Goal: Task Accomplishment & Management: Complete application form

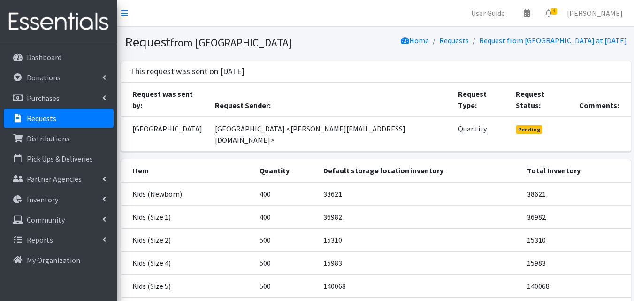
scroll to position [310, 0]
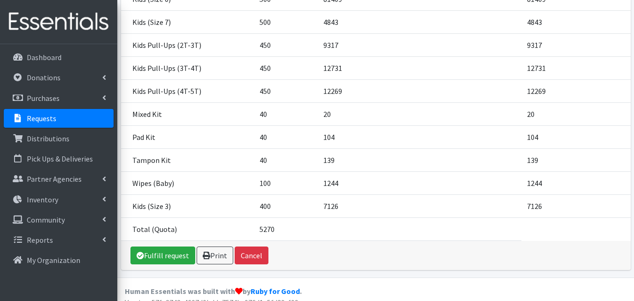
click at [53, 111] on link "Requests" at bounding box center [59, 118] width 110 height 19
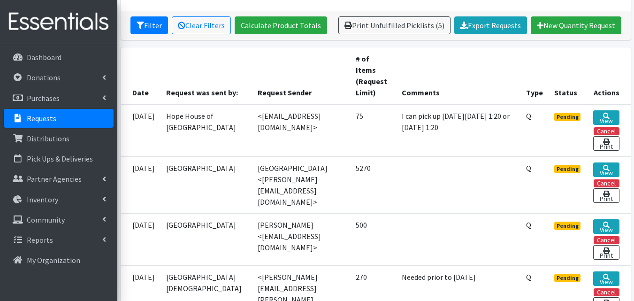
scroll to position [172, 0]
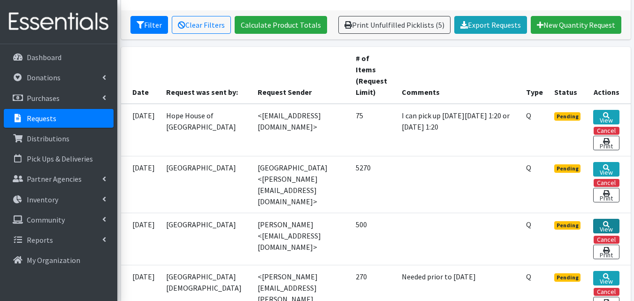
click at [601, 228] on link "View" at bounding box center [606, 226] width 26 height 15
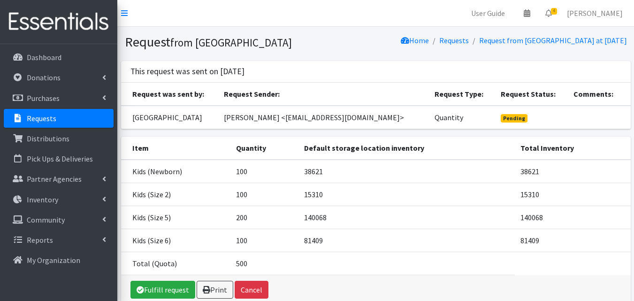
click at [539, 129] on td "Pending" at bounding box center [531, 117] width 73 height 23
click at [60, 114] on link "Requests" at bounding box center [59, 118] width 110 height 19
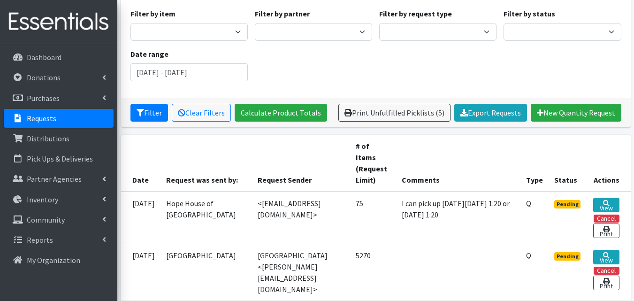
scroll to position [106, 0]
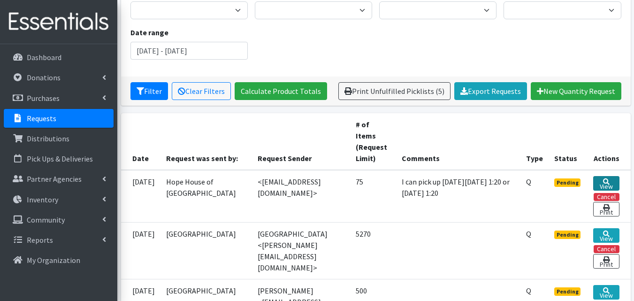
click at [604, 185] on link "View" at bounding box center [606, 183] width 26 height 15
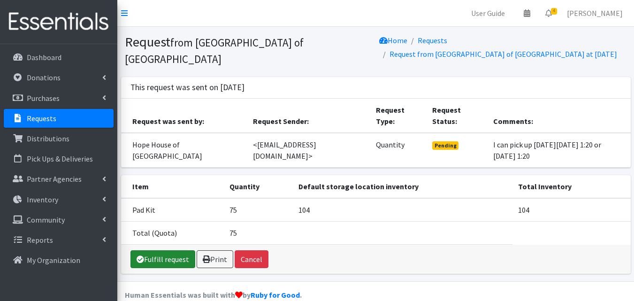
click at [184, 253] on link "Fulfill request" at bounding box center [162, 259] width 65 height 18
click at [172, 253] on link "Fulfill request" at bounding box center [162, 259] width 65 height 18
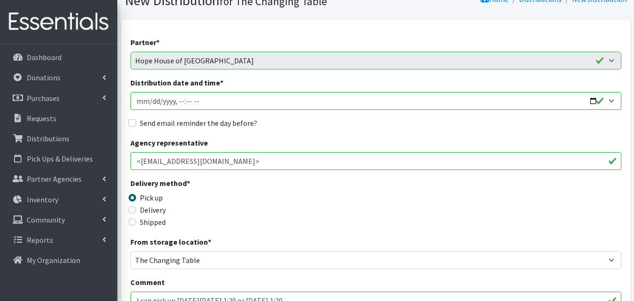
scroll to position [66, 0]
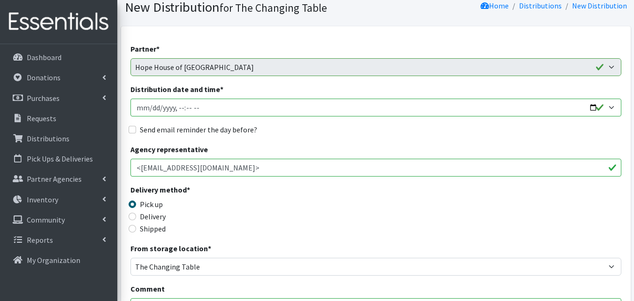
click at [583, 113] on input "Distribution date and time *" at bounding box center [375, 107] width 491 height 18
click at [589, 108] on input "Distribution date and time *" at bounding box center [375, 107] width 491 height 18
type input "2025-08-13T13:20"
click at [345, 195] on div "Delivery method * Pick up Delivery Shipped Shipping cost" at bounding box center [375, 213] width 491 height 59
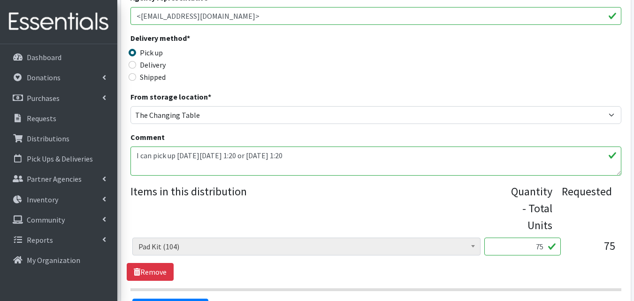
scroll to position [329, 0]
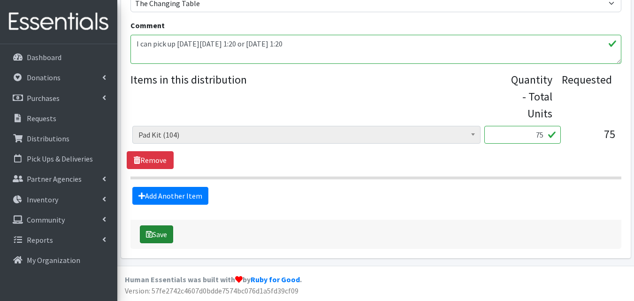
click at [161, 230] on button "Save" at bounding box center [156, 234] width 33 height 18
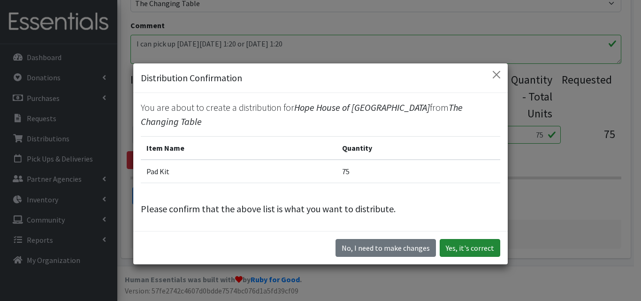
click at [464, 243] on button "Yes, it's correct" at bounding box center [469, 248] width 61 height 18
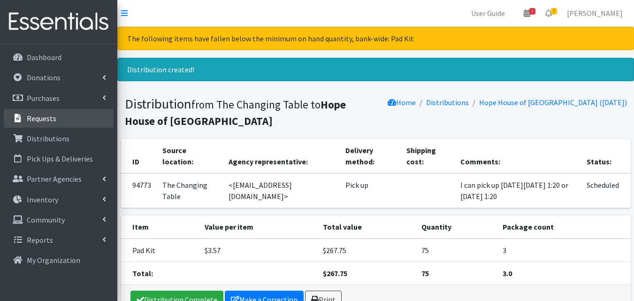
click at [86, 120] on link "Requests" at bounding box center [59, 118] width 110 height 19
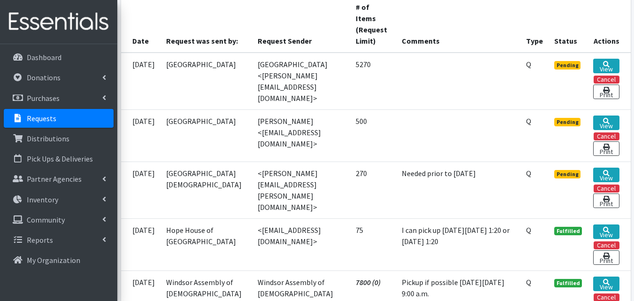
scroll to position [227, 0]
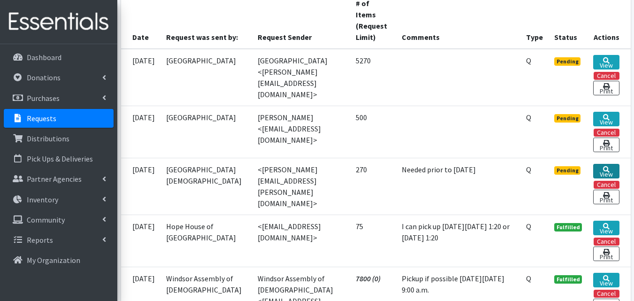
click at [607, 178] on link "View" at bounding box center [606, 171] width 26 height 15
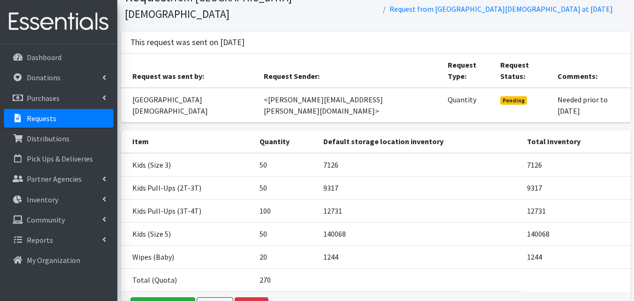
scroll to position [53, 0]
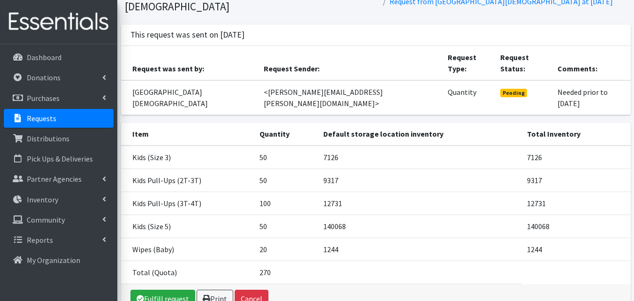
click at [98, 117] on link "Requests" at bounding box center [59, 118] width 110 height 19
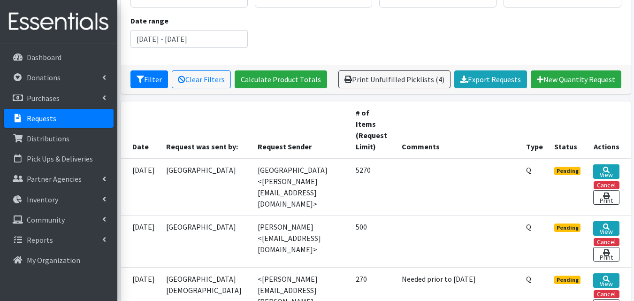
scroll to position [120, 0]
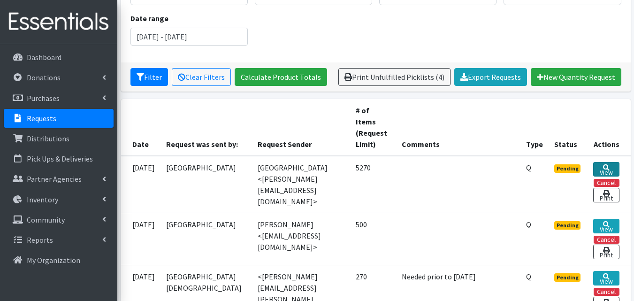
click at [610, 171] on link "View" at bounding box center [606, 169] width 26 height 15
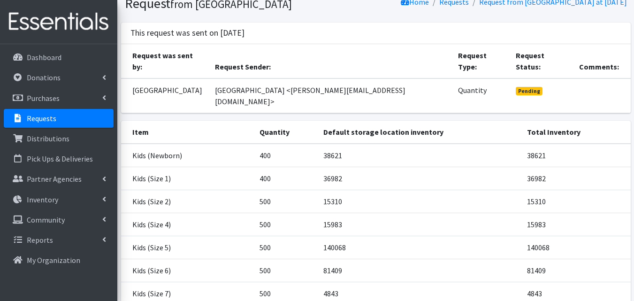
scroll to position [38, 0]
click at [96, 119] on link "Requests" at bounding box center [59, 118] width 110 height 19
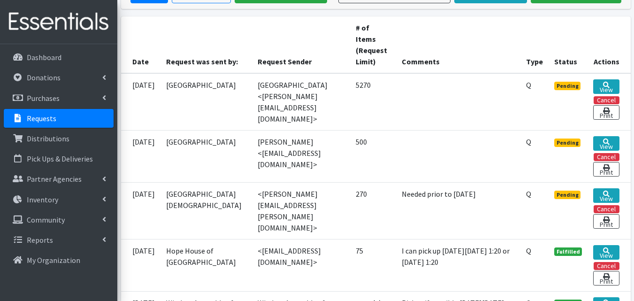
scroll to position [199, 0]
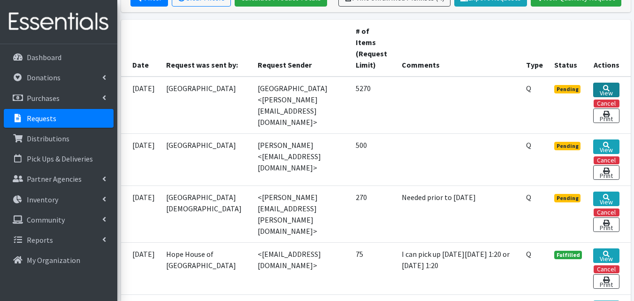
click at [606, 92] on link "View" at bounding box center [606, 90] width 26 height 15
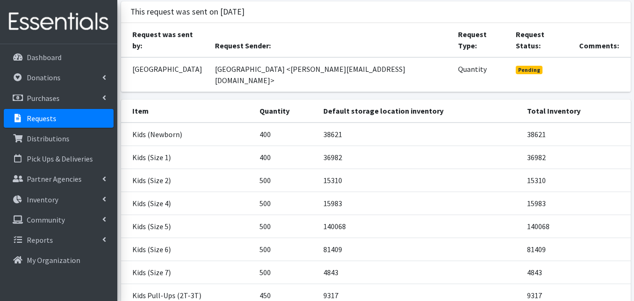
scroll to position [64, 0]
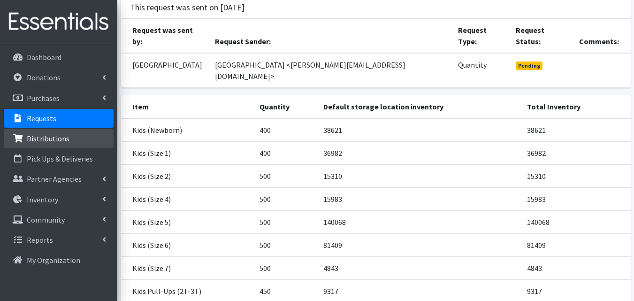
click at [70, 142] on link "Distributions" at bounding box center [59, 138] width 110 height 19
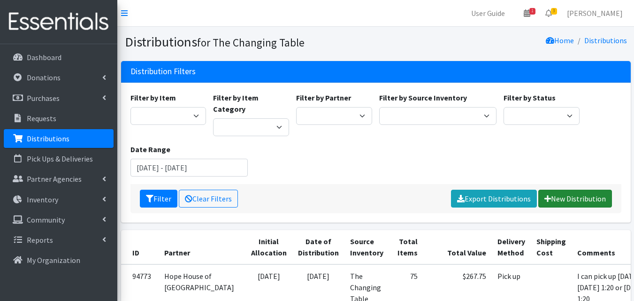
click at [569, 189] on link "New Distribution" at bounding box center [575, 198] width 74 height 18
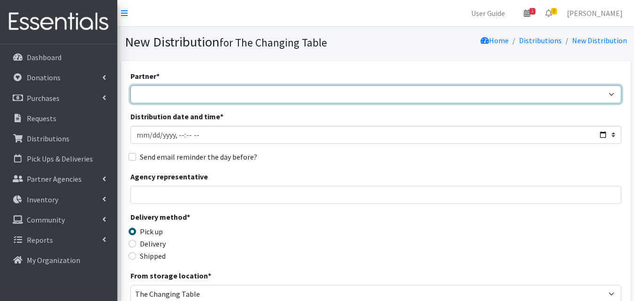
click at [344, 98] on select "Camdenton School District Citizens Against Domestic Violence, Inc COMC - [GEOGR…" at bounding box center [375, 94] width 491 height 18
click at [130, 85] on select "Camdenton School District Citizens Against Domestic Violence, Inc COMC - [GEOGR…" at bounding box center [375, 94] width 491 height 18
click at [348, 101] on select "Camdenton School District Citizens Against Domestic Violence, Inc COMC - [GEOGR…" at bounding box center [375, 94] width 491 height 18
select select "5182"
click at [130, 85] on select "Camdenton School District Citizens Against Domestic Violence, Inc COMC - [GEOGR…" at bounding box center [375, 94] width 491 height 18
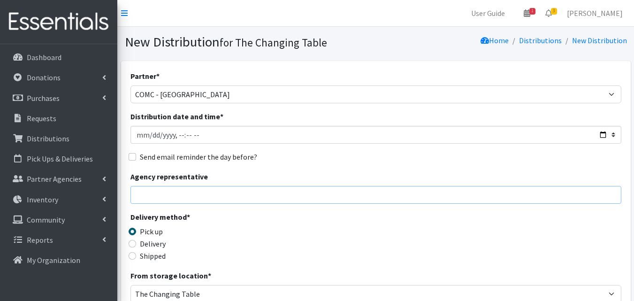
click at [239, 198] on input "Agency representative" at bounding box center [375, 195] width 491 height 18
click at [318, 180] on div "Agency representative" at bounding box center [375, 187] width 491 height 33
click at [603, 132] on input "Distribution date and time *" at bounding box center [375, 135] width 491 height 18
type input "[DATE]T23:59"
click at [390, 166] on div "Partner * [GEOGRAPHIC_DATA] District Citizens Against Domestic Violence, Inc CO…" at bounding box center [375, 283] width 491 height 427
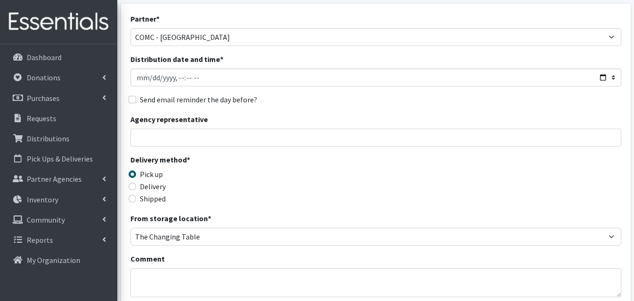
click at [161, 190] on label "Delivery" at bounding box center [153, 186] width 26 height 11
click at [136, 190] on input "Delivery" at bounding box center [133, 186] width 8 height 8
radio input "true"
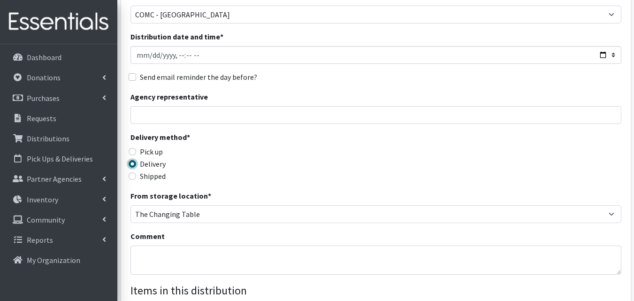
scroll to position [109, 0]
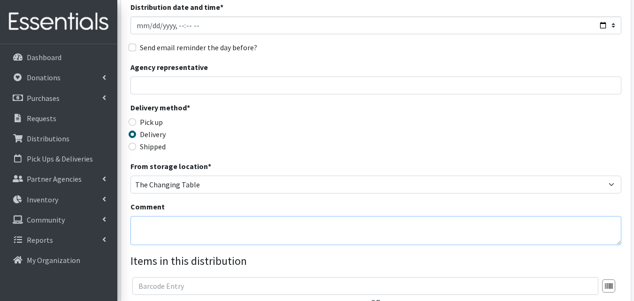
click at [169, 224] on textarea "Comment" at bounding box center [375, 230] width 491 height 29
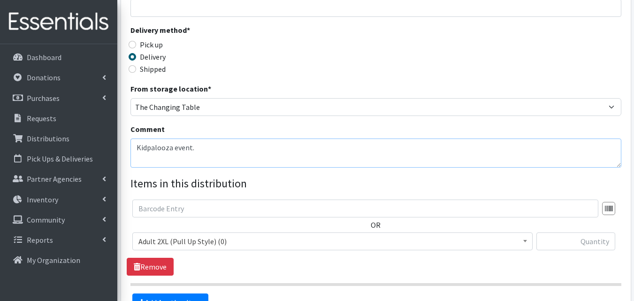
scroll to position [193, 0]
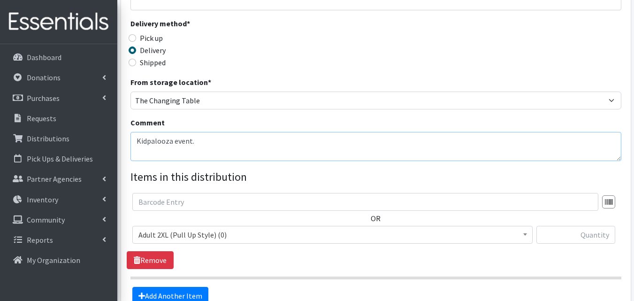
type textarea "Kidpalooza event."
click at [266, 235] on span "Adult 2XL (Pull Up Style) (0)" at bounding box center [332, 234] width 388 height 13
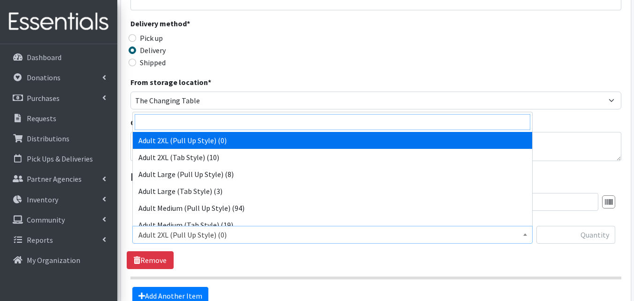
click at [325, 125] on input "search" at bounding box center [332, 122] width 395 height 16
type input "re"
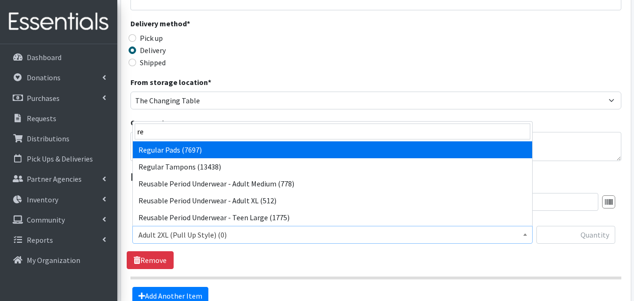
select select "14438"
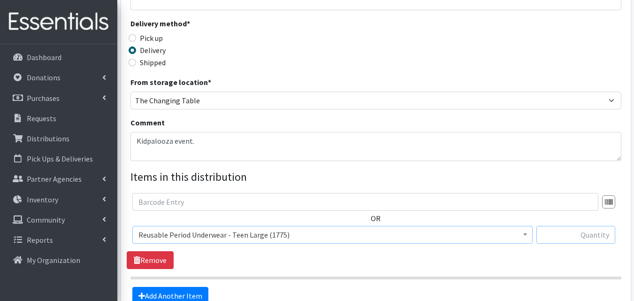
click at [566, 232] on input "text" at bounding box center [575, 235] width 79 height 18
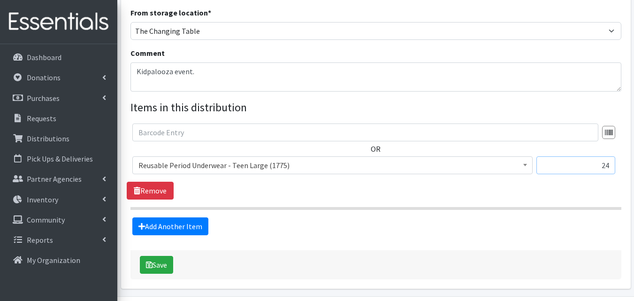
type input "24"
click at [197, 228] on link "Add Another Item" at bounding box center [170, 226] width 76 height 18
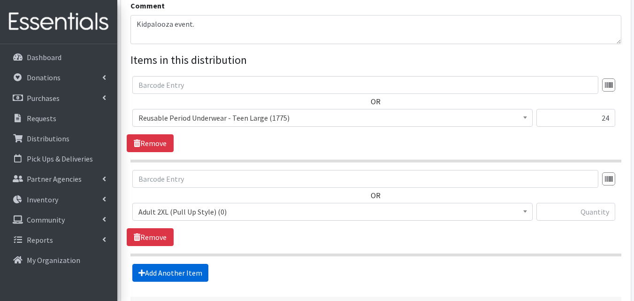
scroll to position [387, 0]
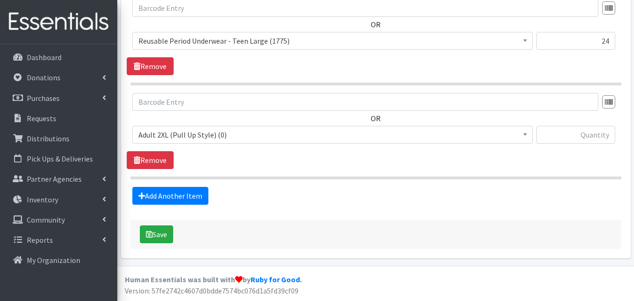
click at [264, 138] on span "Adult 2XL (Pull Up Style) (0)" at bounding box center [332, 134] width 388 height 13
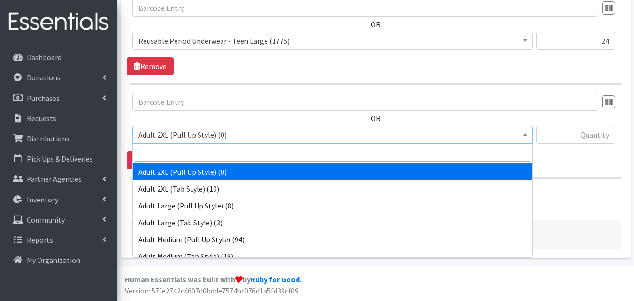
click at [242, 154] on input "search" at bounding box center [332, 153] width 395 height 16
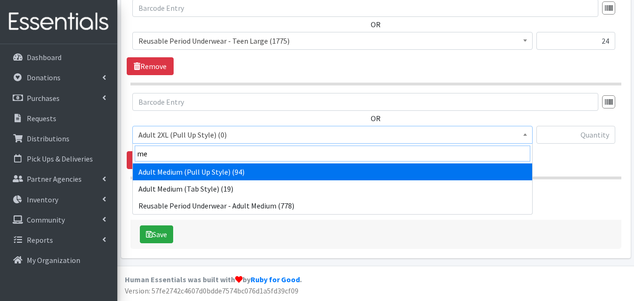
type input "med"
select select "14441"
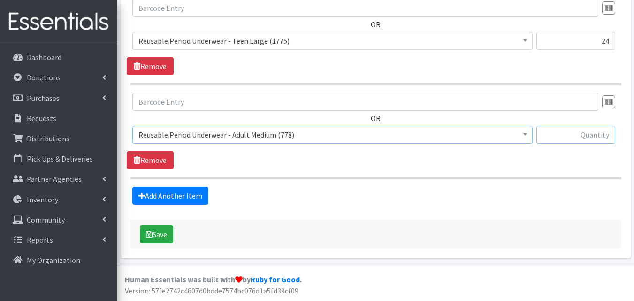
click at [587, 137] on input "text" at bounding box center [575, 135] width 79 height 18
type input "20"
click at [193, 200] on link "Add Another Item" at bounding box center [170, 196] width 76 height 18
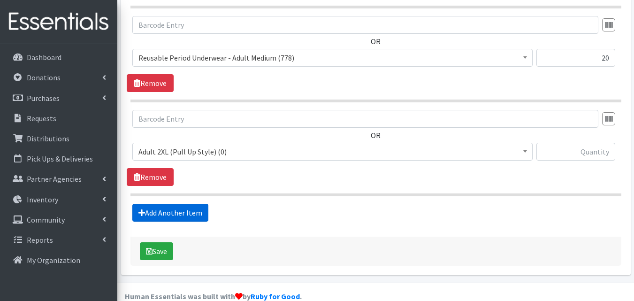
scroll to position [481, 0]
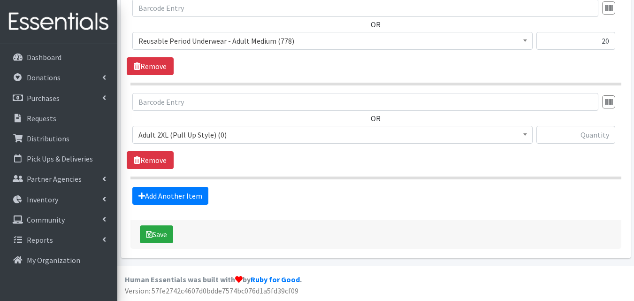
click at [248, 135] on span "Adult 2XL (Pull Up Style) (0)" at bounding box center [332, 134] width 388 height 13
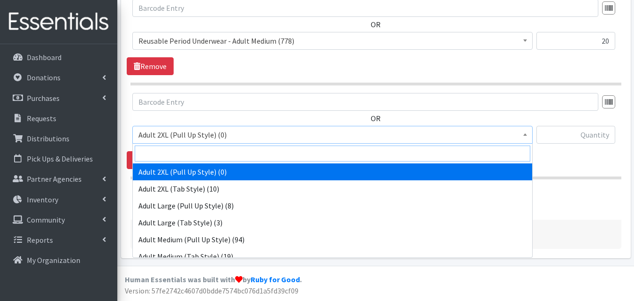
click at [241, 156] on input "search" at bounding box center [332, 153] width 395 height 16
type input "xl"
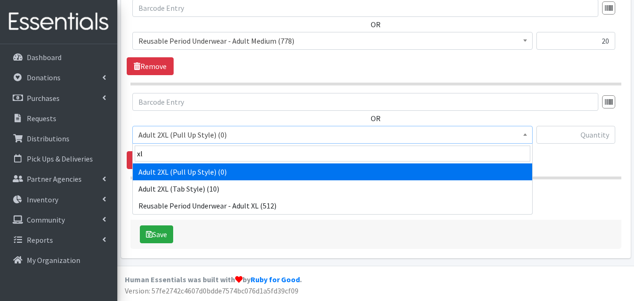
select select "14443"
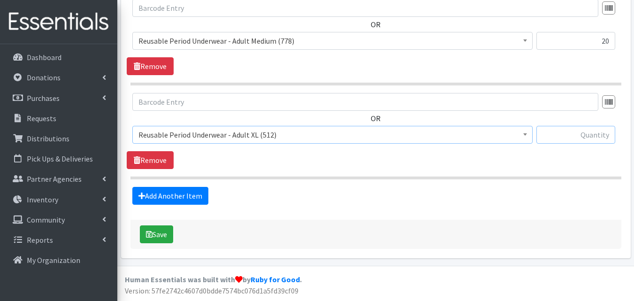
click at [584, 142] on input "text" at bounding box center [575, 135] width 79 height 18
type input "16"
click at [158, 235] on button "Save" at bounding box center [156, 234] width 33 height 18
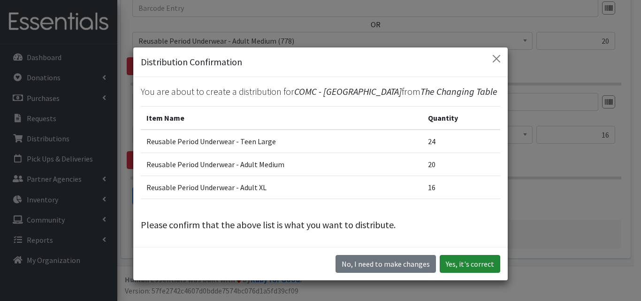
click at [464, 265] on button "Yes, it's correct" at bounding box center [469, 264] width 61 height 18
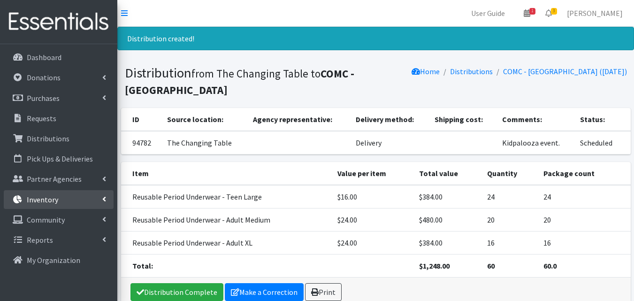
click at [79, 203] on link "Inventory" at bounding box center [59, 199] width 110 height 19
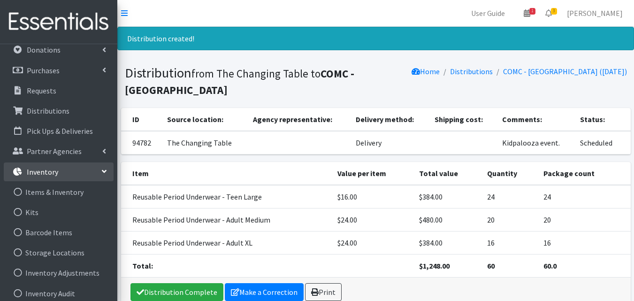
scroll to position [38, 0]
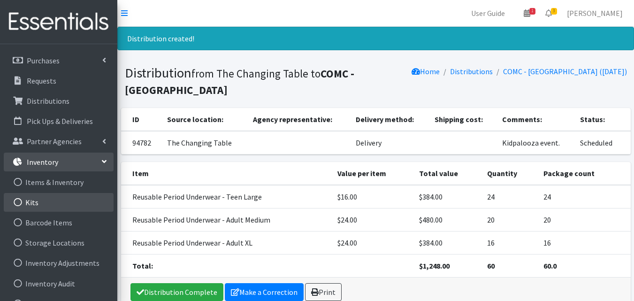
click at [82, 199] on link "Kits" at bounding box center [59, 202] width 110 height 19
